Goal: Information Seeking & Learning: Check status

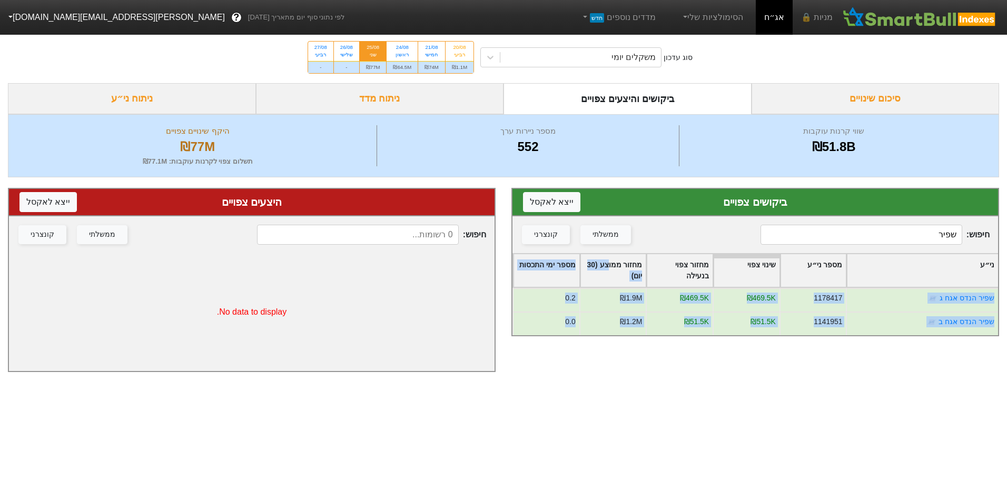
drag, startPoint x: 571, startPoint y: 332, endPoint x: 487, endPoint y: 430, distance: 129.2
click at [487, 383] on html "מניות 🔒 אג״ח הסימולציות שלי מדדים נוספים חדש לפי נתוני סוף יום מתאריך [DATE] ? …" at bounding box center [503, 191] width 1007 height 383
click at [435, 59] on div "21/08 חמישי" at bounding box center [431, 51] width 27 height 19
click at [431, 48] on input "21/08 חמישי ₪74M" at bounding box center [427, 45] width 7 height 7
radio input "true"
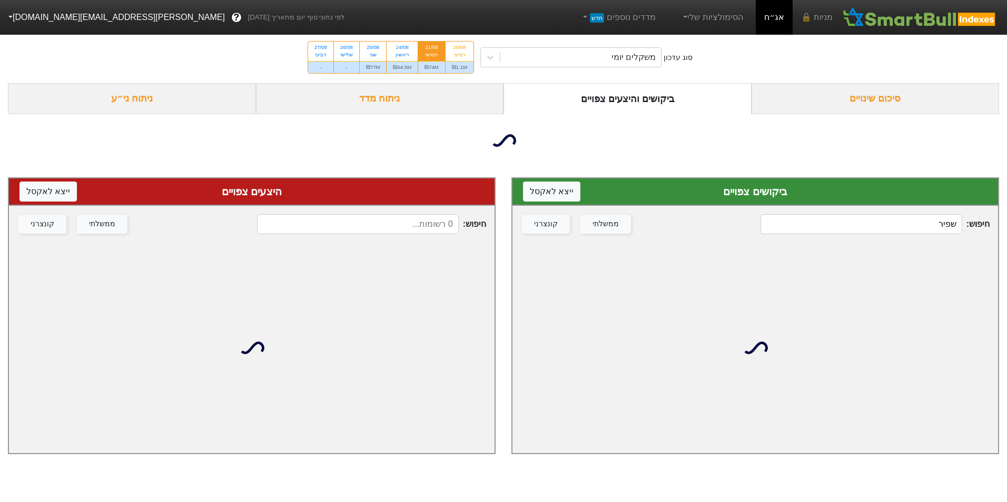
click at [931, 239] on div "חיפוש : שפיר ממשלתי קונצרני" at bounding box center [754, 224] width 485 height 37
click at [931, 231] on input "שפיר" at bounding box center [860, 224] width 201 height 20
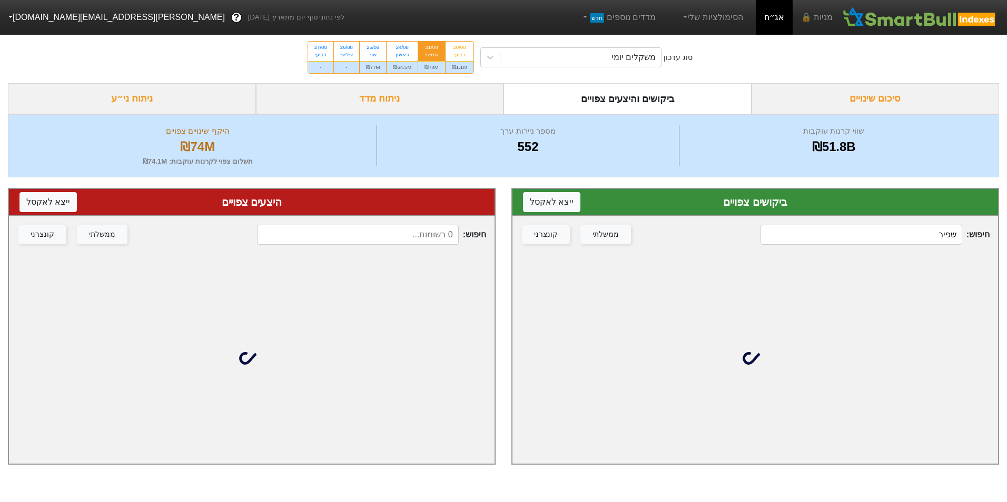
click at [931, 231] on input "שפיר" at bounding box center [860, 235] width 201 height 20
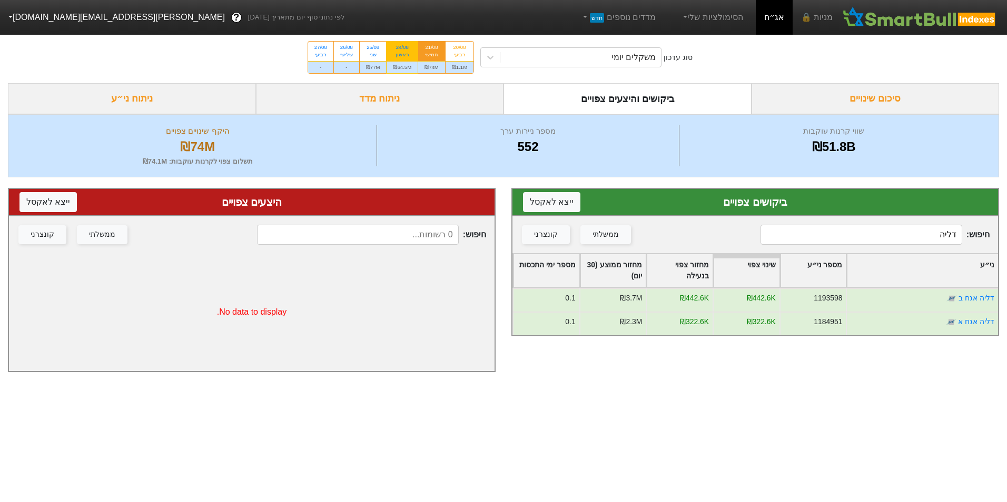
type input "דליה"
drag, startPoint x: 406, startPoint y: 59, endPoint x: 492, endPoint y: 92, distance: 91.3
click at [406, 59] on div "24/08 ראשון" at bounding box center [401, 51] width 31 height 19
click at [402, 48] on input "24/08 ראשון ₪64.5M" at bounding box center [398, 45] width 7 height 7
radio input "true"
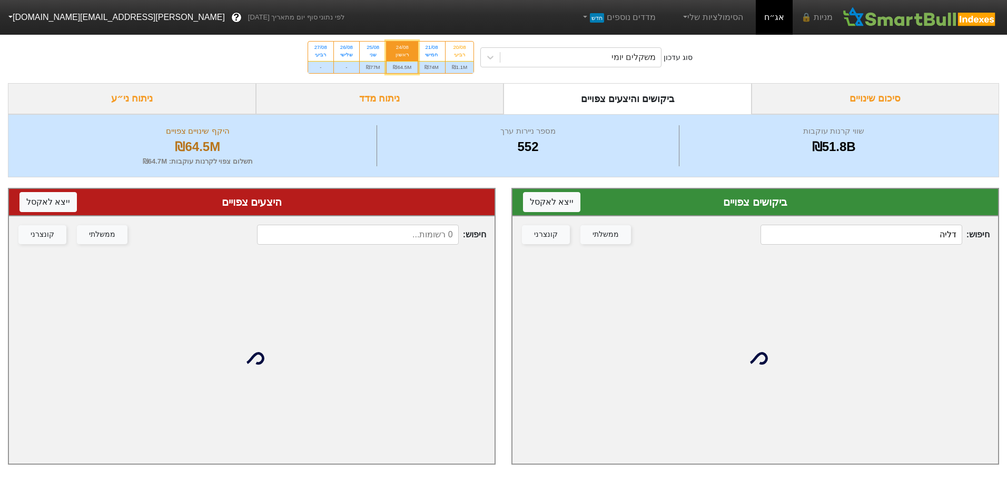
click at [829, 227] on input "דליה" at bounding box center [860, 235] width 201 height 20
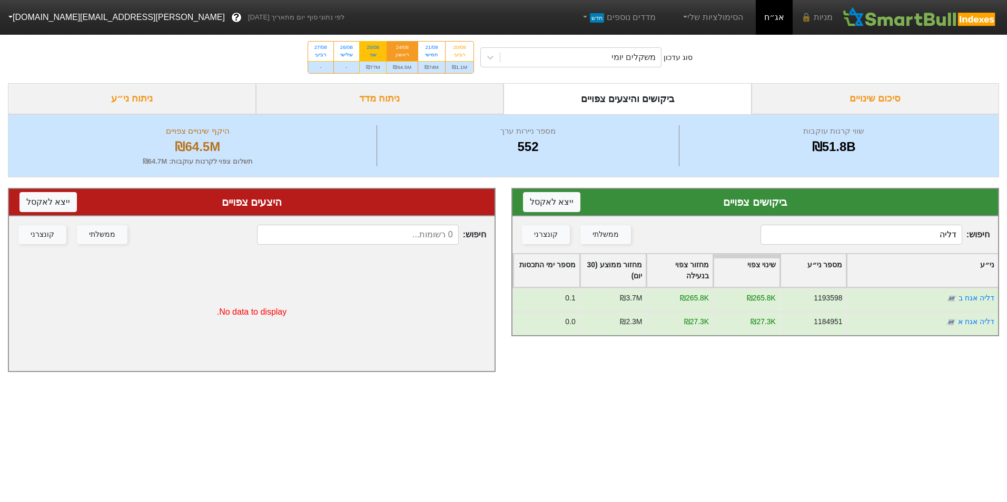
type input "דליה"
click at [381, 61] on div "₪77M" at bounding box center [373, 67] width 27 height 12
click at [373, 48] on input "25/08 שני ₪77M" at bounding box center [369, 45] width 7 height 7
radio input "true"
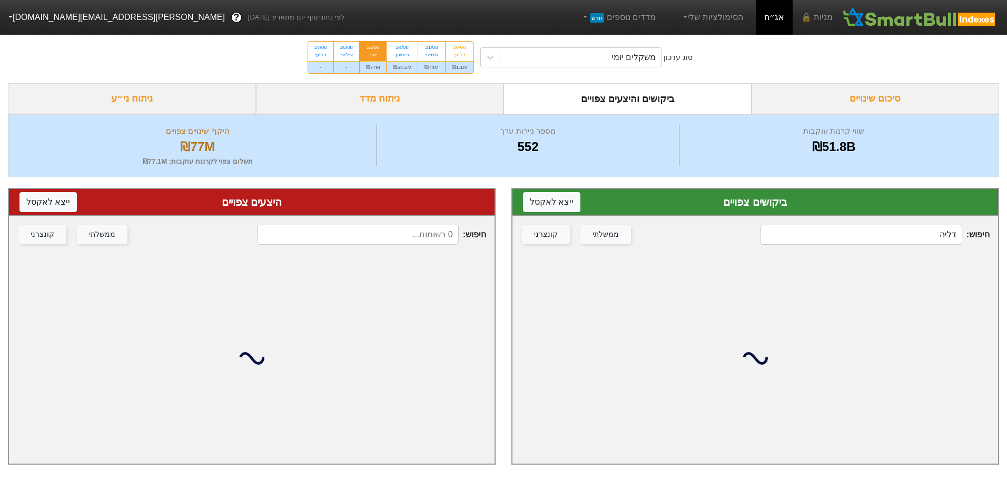
click at [916, 228] on input "דליה" at bounding box center [860, 235] width 201 height 20
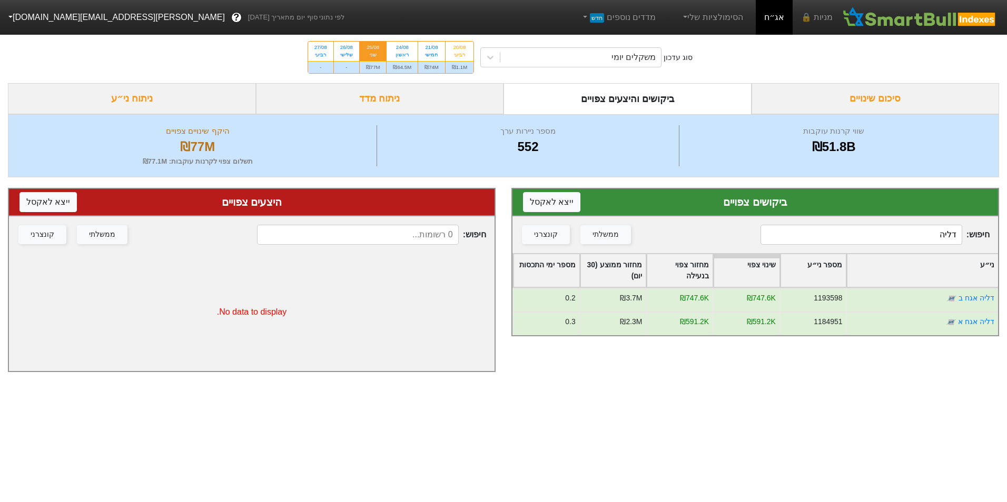
type input "דליה"
